Goal: Task Accomplishment & Management: Use online tool/utility

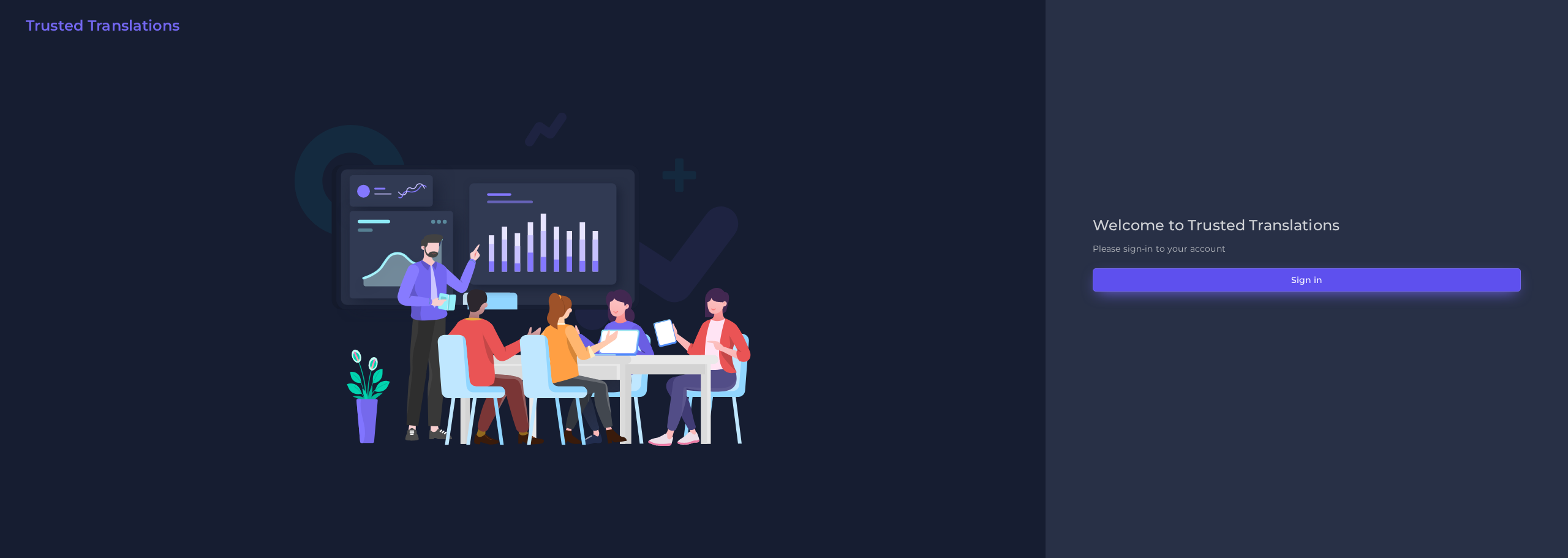
click at [1307, 273] on button "Sign in" at bounding box center [1307, 279] width 428 height 23
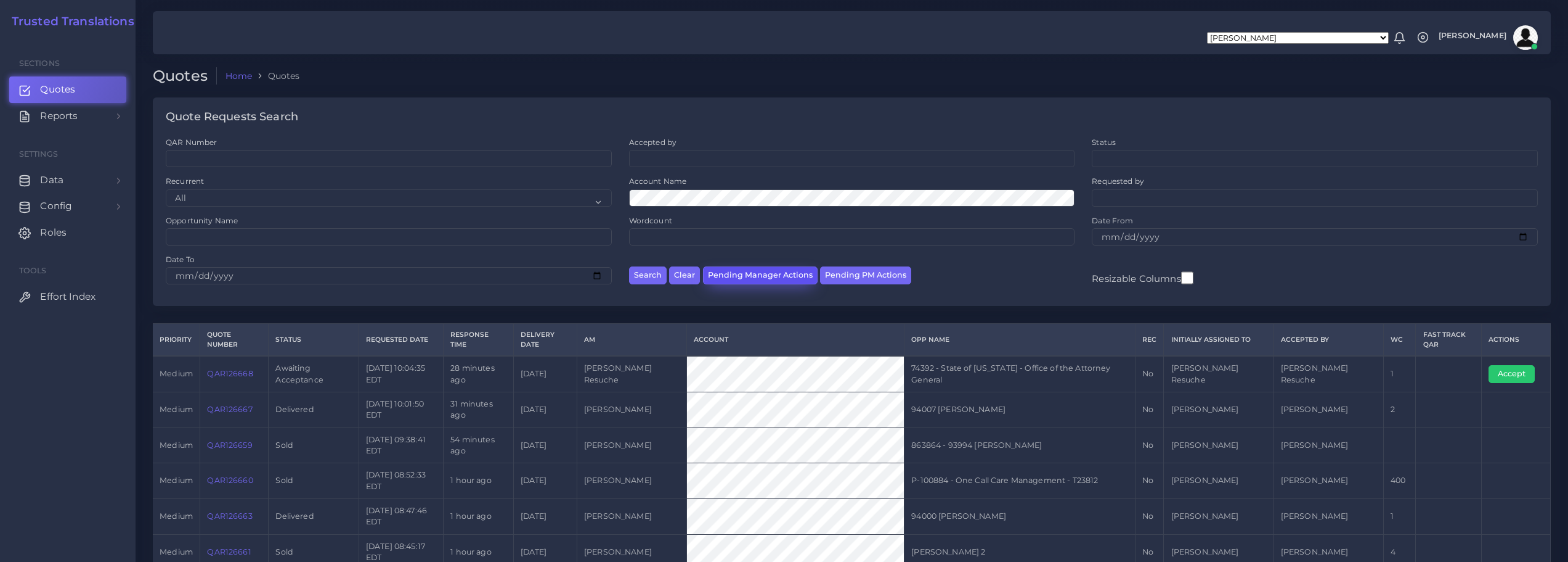
click at [753, 275] on button "Pending Manager Actions" at bounding box center [761, 275] width 115 height 18
select select "awaiting_manager_initial_review"
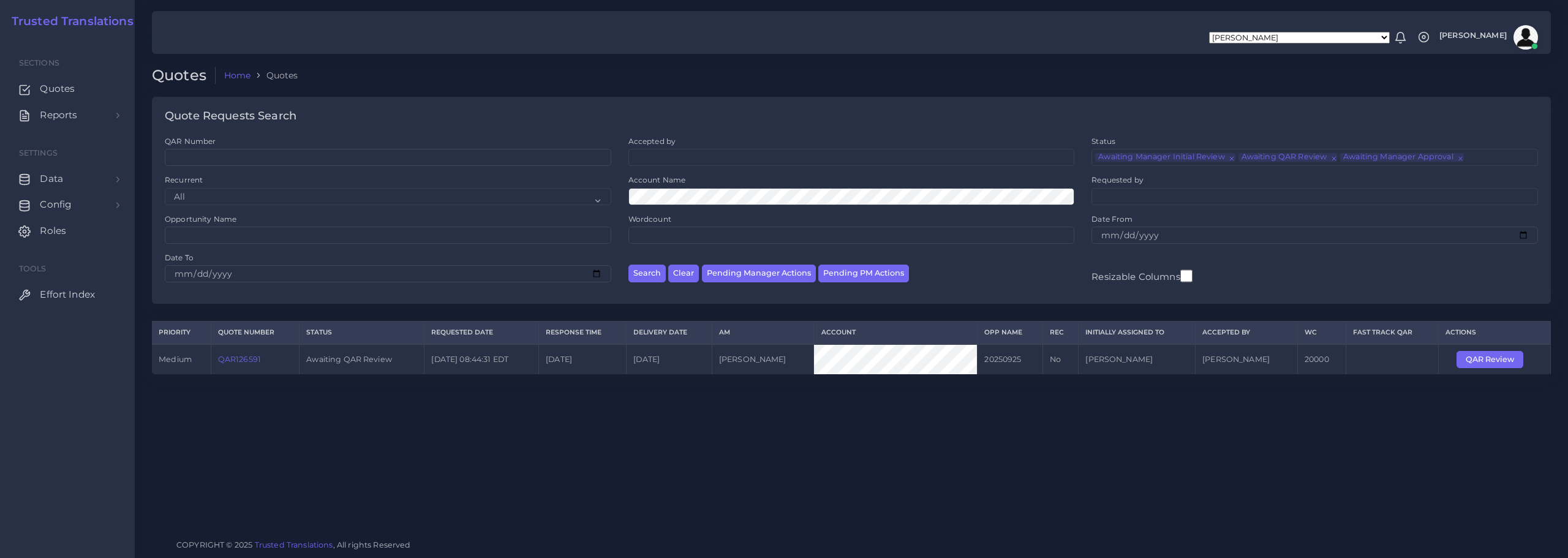
click at [238, 358] on link "QAR126591" at bounding box center [239, 359] width 43 height 9
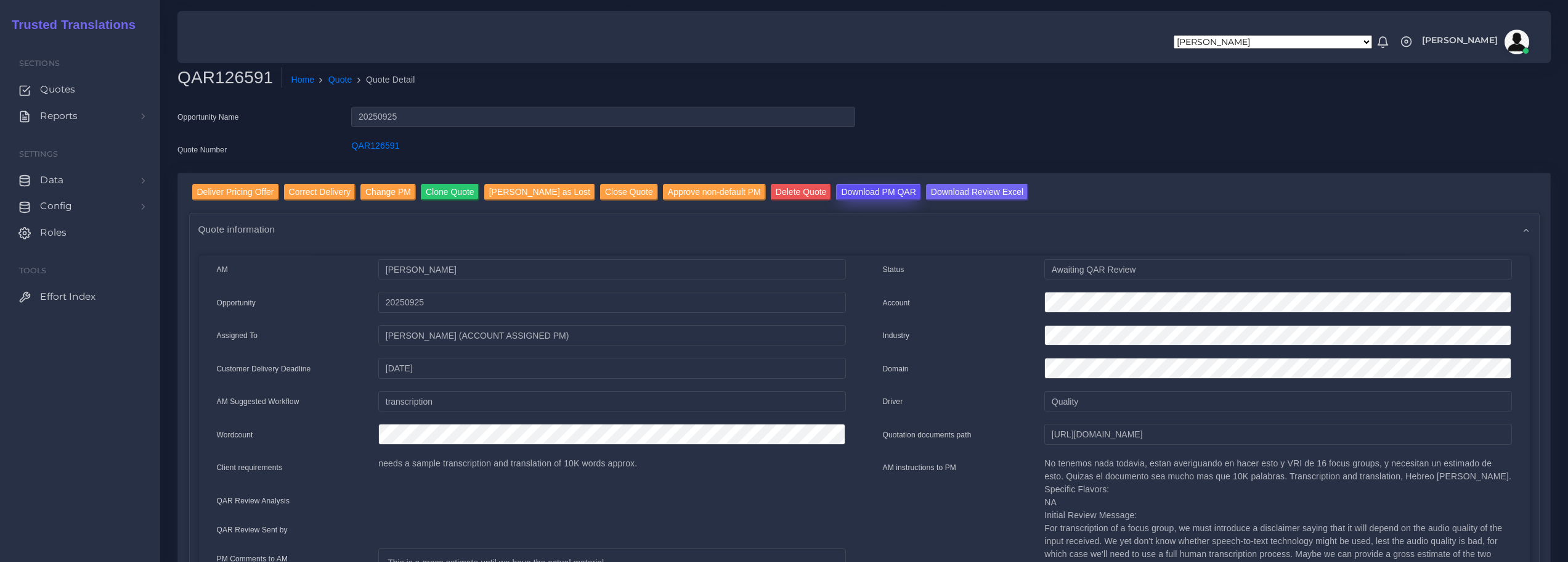
click at [854, 188] on input "Download PM QAR" at bounding box center [878, 192] width 84 height 17
click at [934, 191] on input "Download Review Excel" at bounding box center [977, 192] width 102 height 17
